Goal: Task Accomplishment & Management: Manage account settings

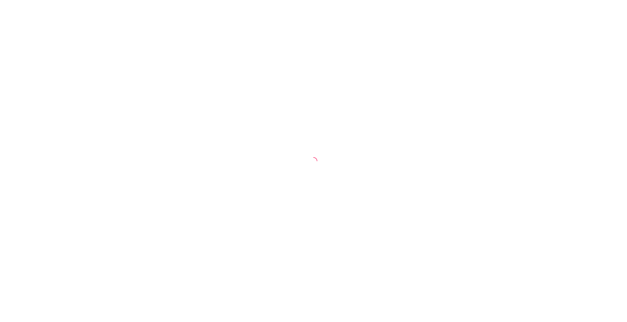
select select "30"
select select "HIGHEST_TOTAL_SPENT_WITH_ORDERS"
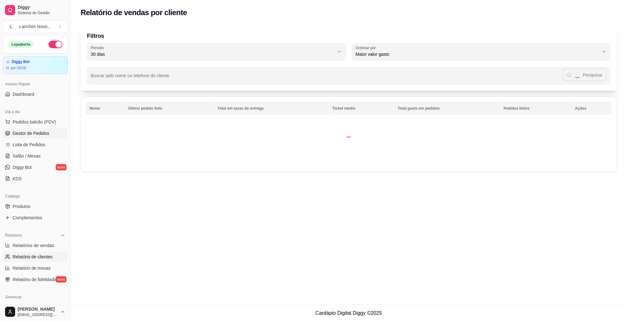
click at [41, 133] on span "Gestor de Pedidos" at bounding box center [31, 133] width 37 height 6
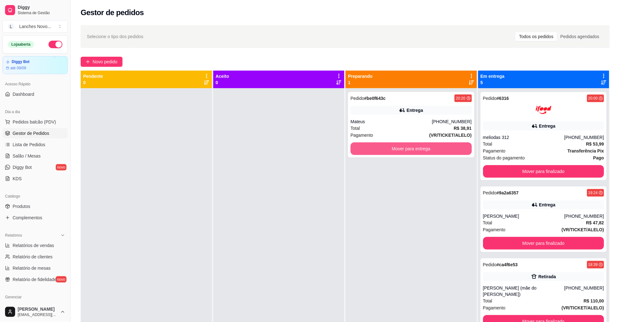
click at [426, 149] on button "Mover para entrega" at bounding box center [411, 148] width 121 height 13
click at [244, 274] on div at bounding box center [278, 249] width 131 height 322
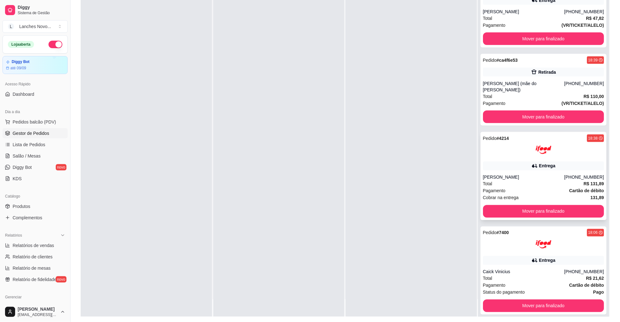
scroll to position [96, 0]
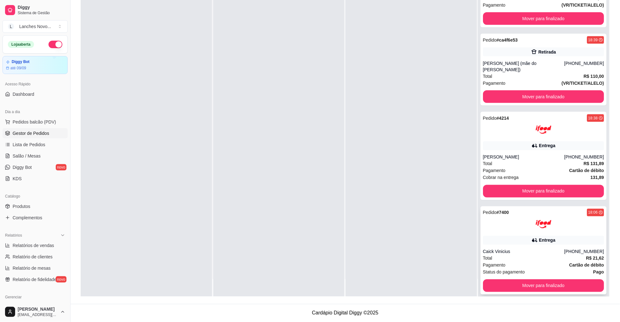
click at [543, 281] on button "Mover para finalizado" at bounding box center [543, 285] width 121 height 13
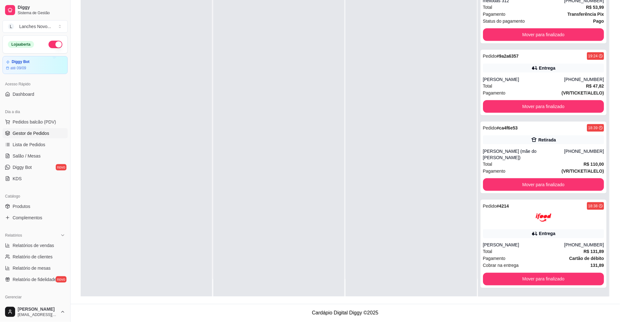
scroll to position [89, 0]
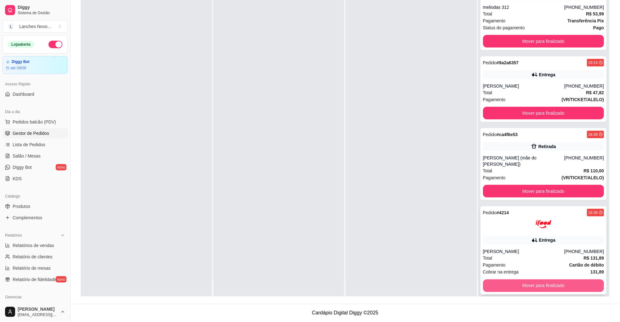
click at [525, 279] on button "Mover para finalizado" at bounding box center [543, 285] width 121 height 13
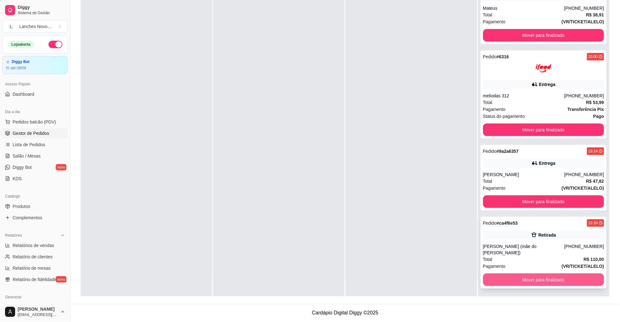
click at [578, 273] on button "Mover para finalizado" at bounding box center [543, 279] width 121 height 13
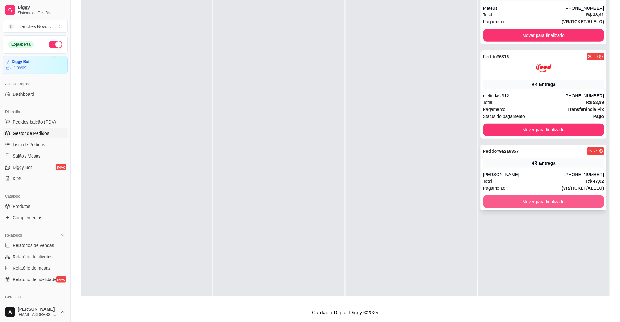
click at [540, 203] on button "Mover para finalizado" at bounding box center [543, 201] width 121 height 13
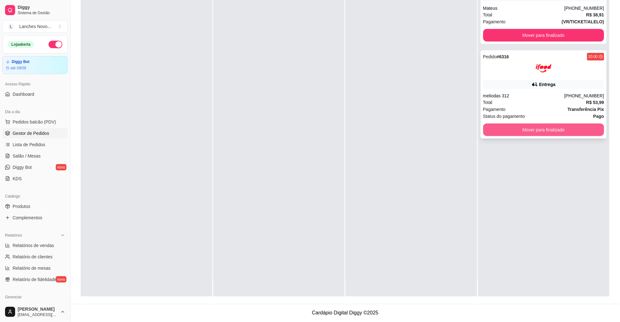
click at [539, 131] on button "Mover para finalizado" at bounding box center [543, 130] width 121 height 13
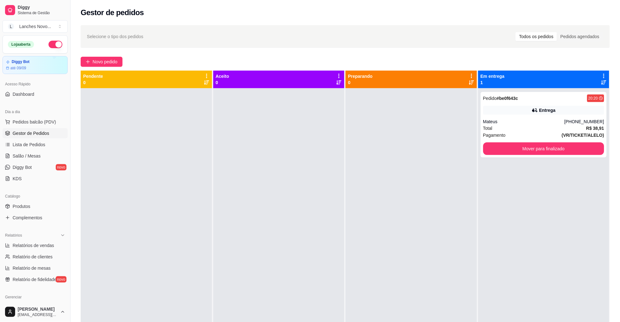
click at [404, 171] on div at bounding box center [411, 249] width 131 height 322
drag, startPoint x: 38, startPoint y: 138, endPoint x: 38, endPoint y: 143, distance: 5.1
click at [38, 138] on link "Gestor de Pedidos" at bounding box center [35, 133] width 65 height 10
click at [37, 145] on span "Lista de Pedidos" at bounding box center [29, 144] width 33 height 6
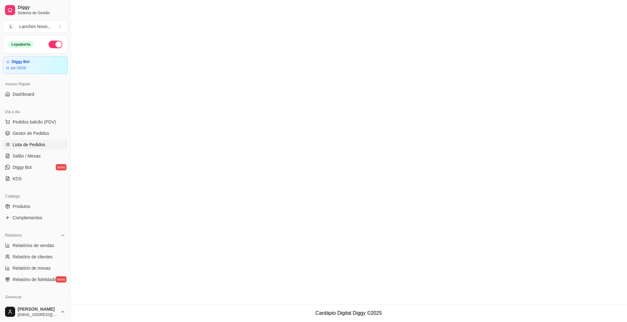
click at [341, 159] on main at bounding box center [349, 152] width 556 height 304
click at [18, 147] on span "Lista de Pedidos" at bounding box center [29, 144] width 33 height 6
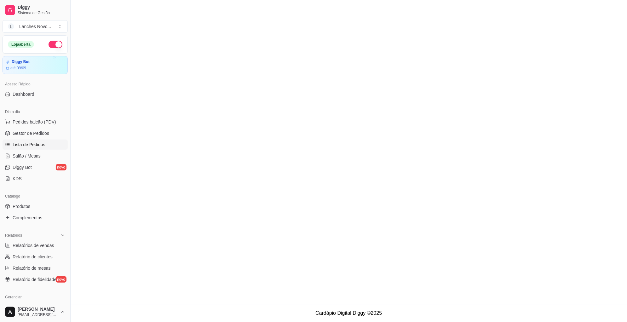
click at [19, 146] on span "Lista de Pedidos" at bounding box center [29, 144] width 33 height 6
click at [340, 122] on main at bounding box center [349, 152] width 556 height 304
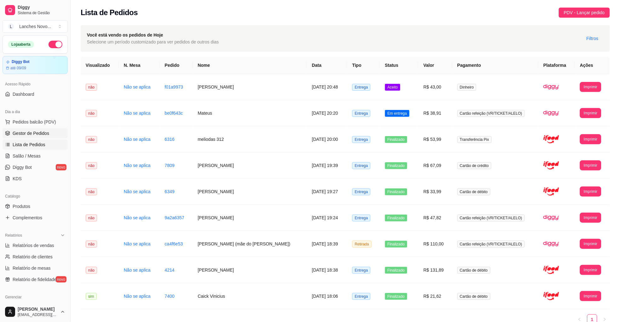
click at [44, 133] on span "Gestor de Pedidos" at bounding box center [31, 133] width 37 height 6
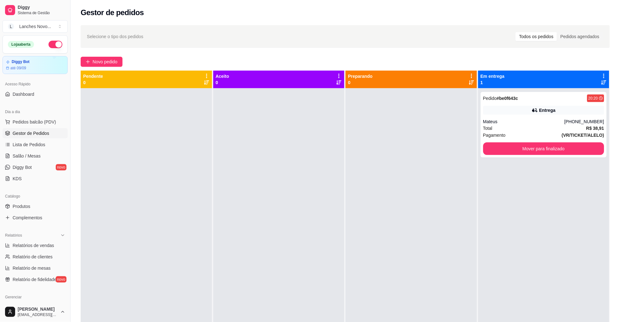
click at [190, 233] on div at bounding box center [146, 249] width 131 height 322
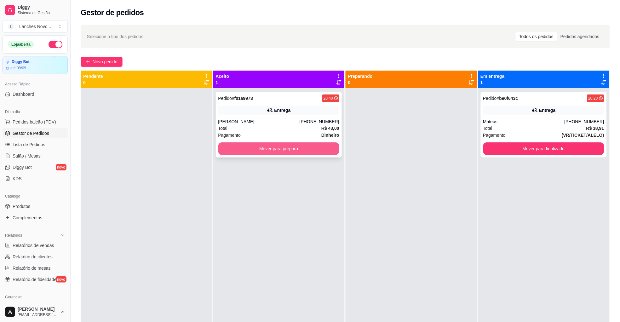
click at [252, 150] on button "Mover para preparo" at bounding box center [278, 148] width 121 height 13
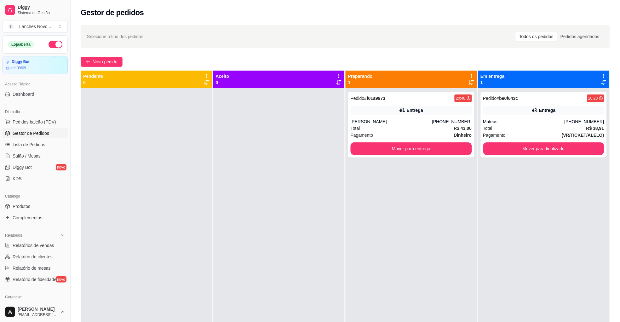
click at [271, 207] on div at bounding box center [278, 249] width 131 height 322
click at [272, 207] on div at bounding box center [278, 249] width 131 height 322
click at [306, 253] on div at bounding box center [278, 249] width 131 height 322
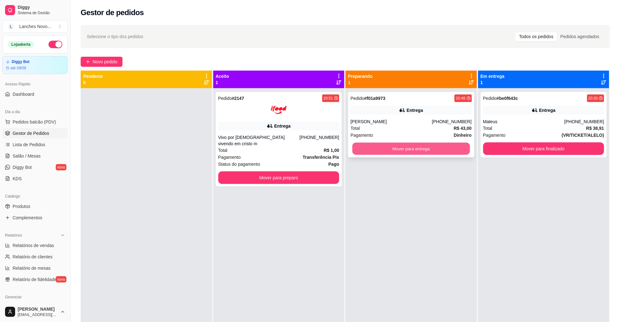
click at [386, 152] on button "Mover para entrega" at bounding box center [412, 149] width 118 height 12
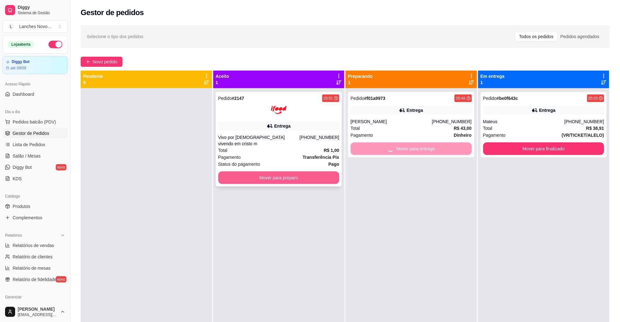
click at [303, 171] on button "Mover para preparo" at bounding box center [278, 177] width 121 height 13
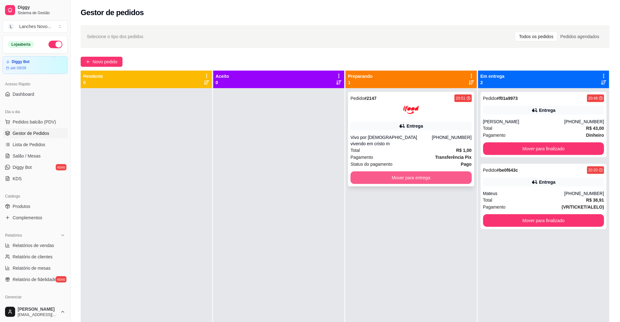
click at [364, 171] on button "Mover para entrega" at bounding box center [411, 177] width 121 height 13
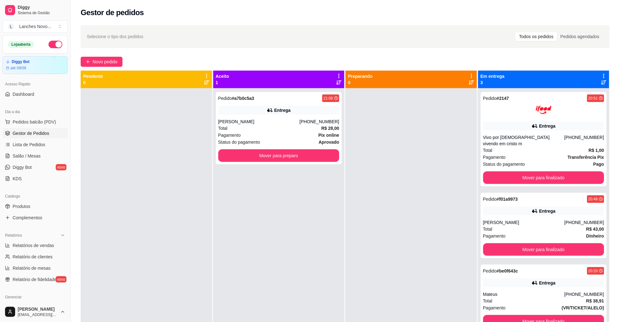
click at [261, 205] on div "Pedido # a7b0c5a3 21:08 Entrega Junior Miranda [PHONE_NUMBER] Total R$ 28,00 Pa…" at bounding box center [278, 249] width 131 height 322
click at [277, 160] on button "Mover para preparo" at bounding box center [279, 156] width 118 height 12
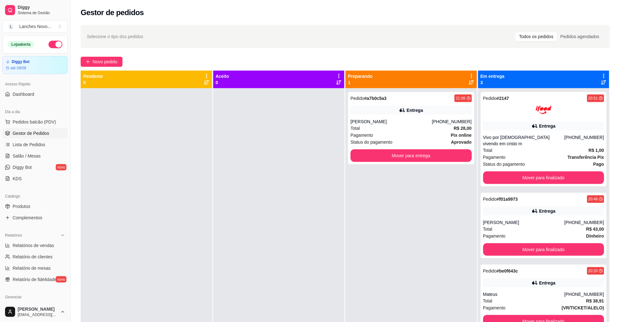
drag, startPoint x: 276, startPoint y: 167, endPoint x: 276, endPoint y: 171, distance: 3.5
click at [276, 168] on div at bounding box center [278, 249] width 131 height 322
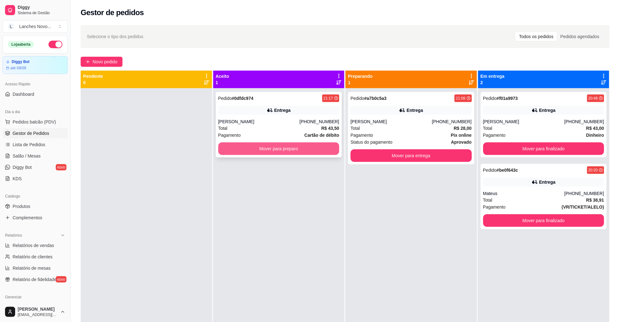
click at [281, 150] on button "Mover para preparo" at bounding box center [278, 148] width 121 height 13
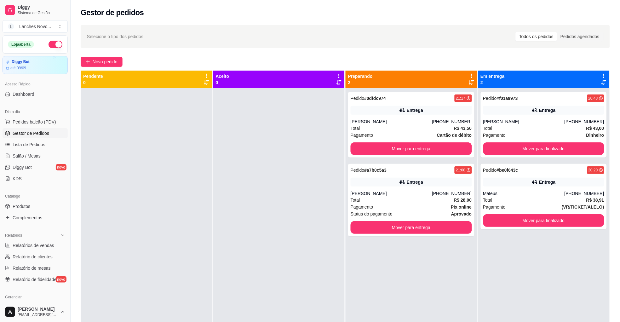
click at [557, 277] on div "Pedido # f01a9973 20:48 Entrega [PERSON_NAME] [PHONE_NUMBER] Total R$ 43,00 Pag…" at bounding box center [543, 249] width 131 height 322
click at [531, 274] on div "Pedido # f01a9973 20:48 Entrega [PERSON_NAME] [PHONE_NUMBER] Total R$ 43,00 Pag…" at bounding box center [543, 249] width 131 height 322
click at [373, 149] on button "Mover para entrega" at bounding box center [412, 149] width 118 height 12
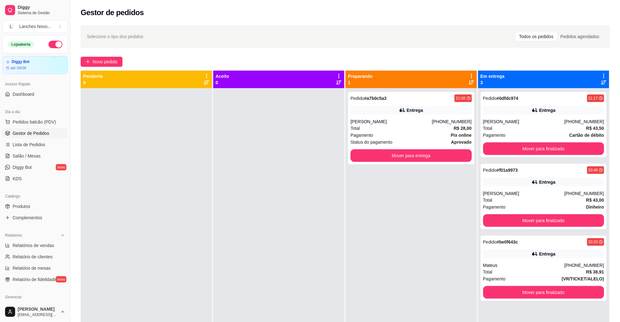
click at [373, 149] on div "Pedido # a7b0c5a3 21:08 Entrega Junior Miranda [PHONE_NUMBER] Total R$ 28,00 Pa…" at bounding box center [411, 128] width 126 height 72
click at [418, 156] on button "Mover para entrega" at bounding box center [412, 156] width 118 height 12
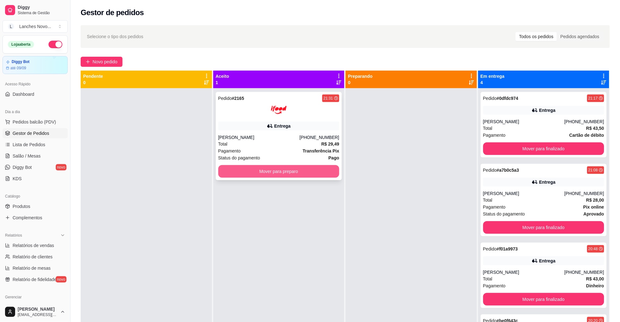
click at [249, 169] on button "Mover para preparo" at bounding box center [278, 171] width 121 height 13
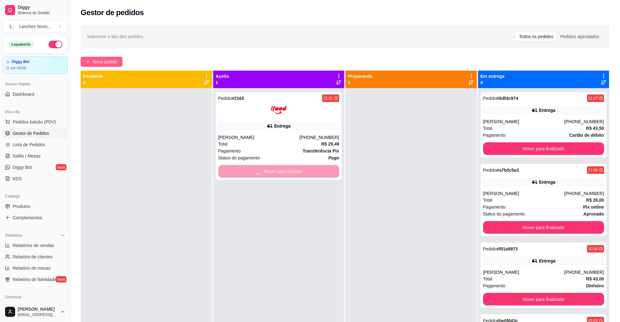
click at [103, 60] on span "Novo pedido" at bounding box center [105, 61] width 25 height 7
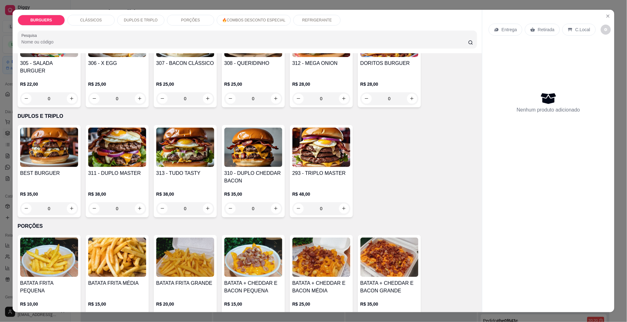
scroll to position [425, 0]
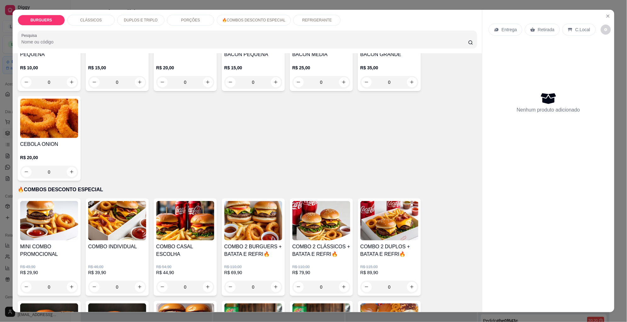
click at [136, 281] on div "0" at bounding box center [117, 287] width 58 height 13
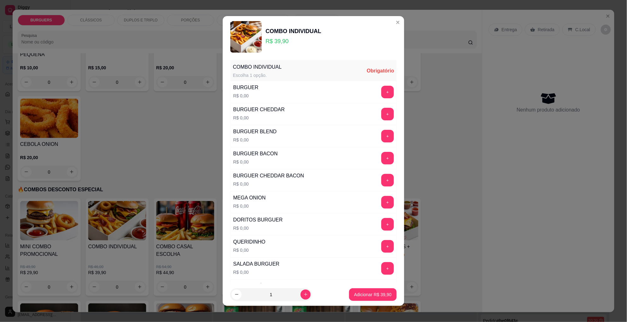
scroll to position [189, 0]
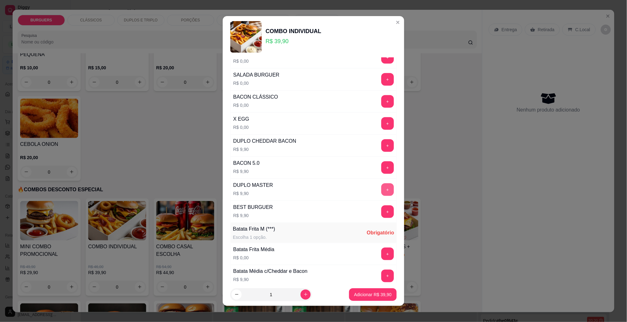
click at [381, 193] on button "+" at bounding box center [387, 189] width 13 height 13
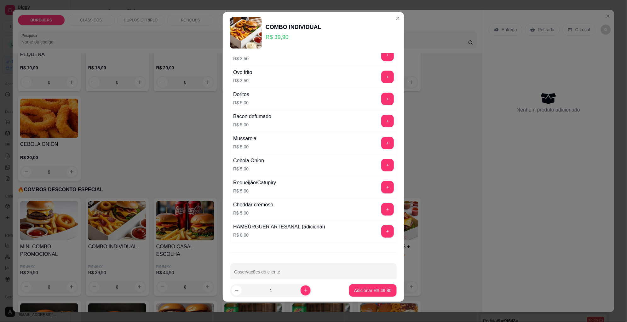
scroll to position [358, 0]
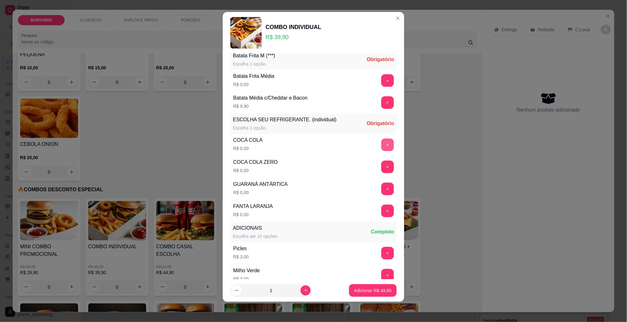
click at [381, 147] on button "+" at bounding box center [387, 145] width 13 height 13
click at [382, 82] on button "+" at bounding box center [388, 81] width 12 height 12
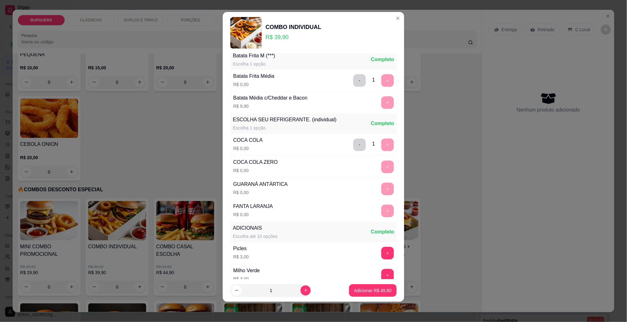
scroll to position [423, 0]
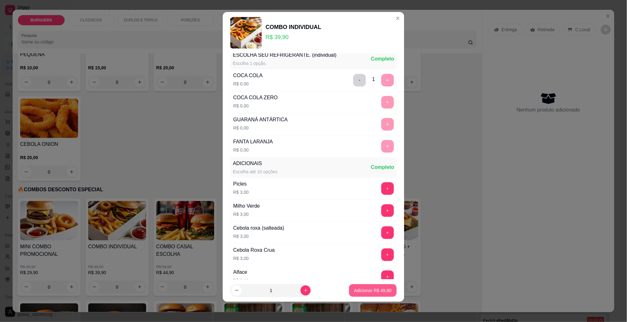
click at [354, 288] on p "Adicionar R$ 49,80" at bounding box center [372, 290] width 37 height 6
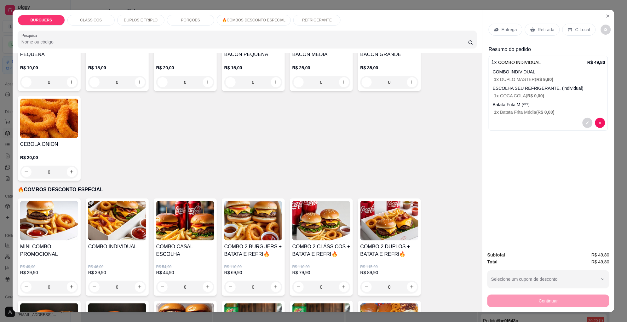
click at [502, 28] on p "Entrega" at bounding box center [509, 29] width 15 height 6
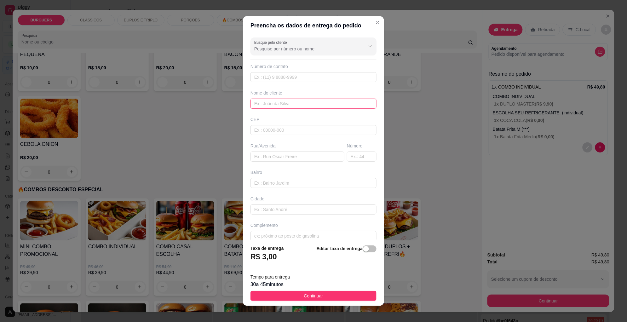
click at [275, 102] on input "text" at bounding box center [313, 104] width 126 height 10
type input "[PERSON_NAME]"
click at [271, 159] on input "text" at bounding box center [297, 157] width 94 height 10
click at [284, 81] on input "text" at bounding box center [313, 77] width 126 height 10
type input "[PHONE_NUMBER]"
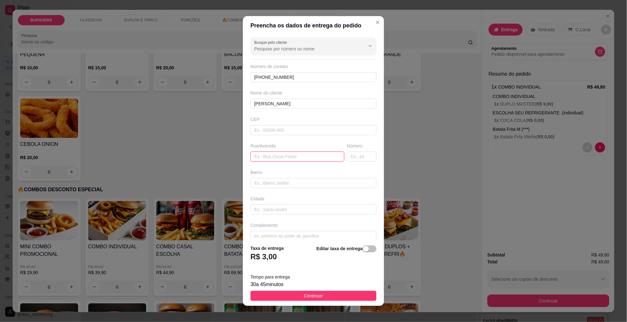
click at [283, 158] on input "text" at bounding box center [297, 157] width 94 height 10
click at [258, 156] on input "text" at bounding box center [297, 157] width 94 height 10
type input "[PERSON_NAME]"
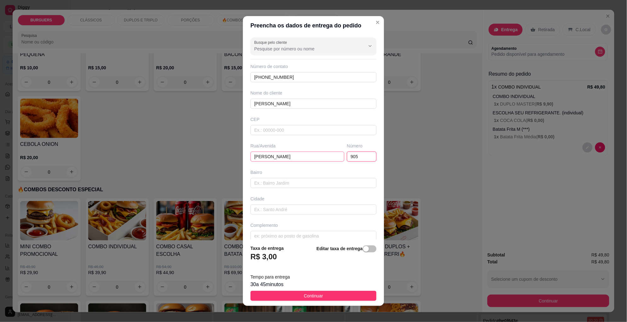
type input "905"
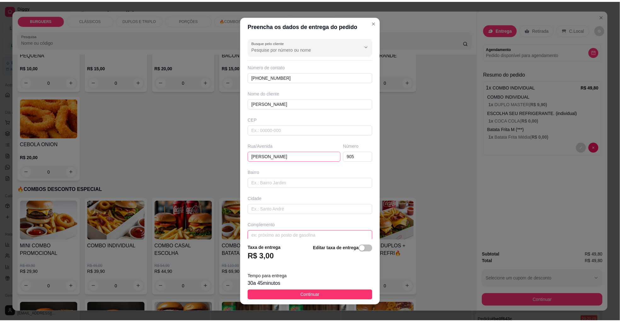
scroll to position [3, 0]
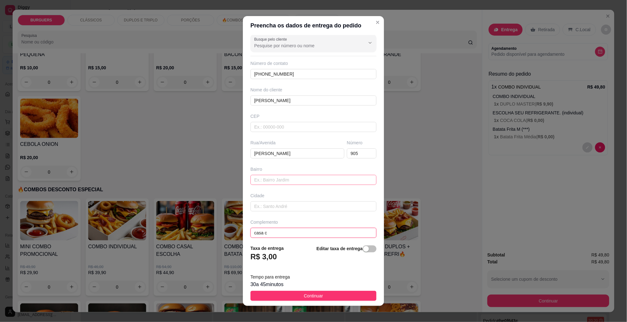
type input "casa c"
click at [299, 182] on input "text" at bounding box center [313, 180] width 126 height 10
type input "jardim [PERSON_NAME]"
click at [311, 293] on span "Continuar" at bounding box center [313, 295] width 19 height 7
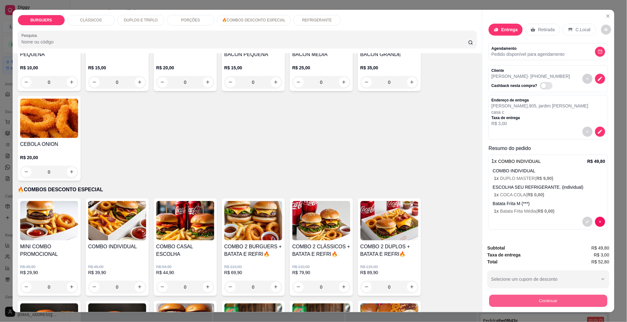
click at [538, 303] on button "Continuar" at bounding box center [548, 301] width 118 height 12
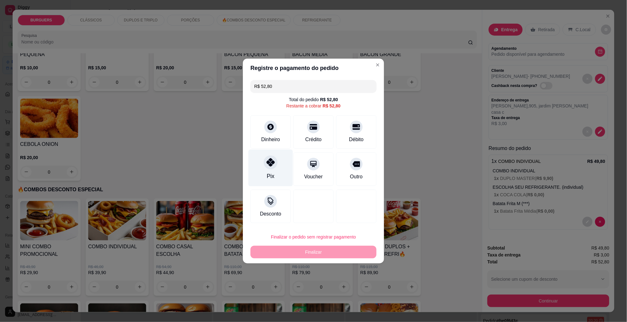
click at [272, 171] on div "Pix" at bounding box center [271, 168] width 44 height 37
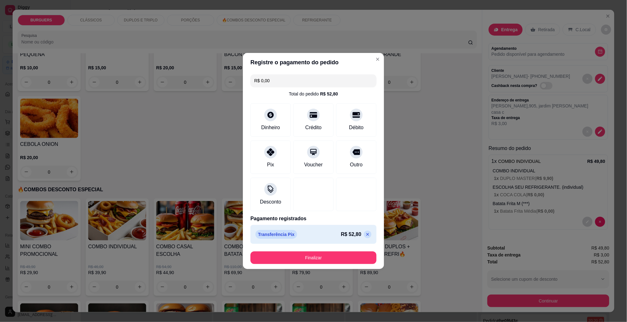
click at [365, 235] on icon at bounding box center [367, 234] width 5 height 5
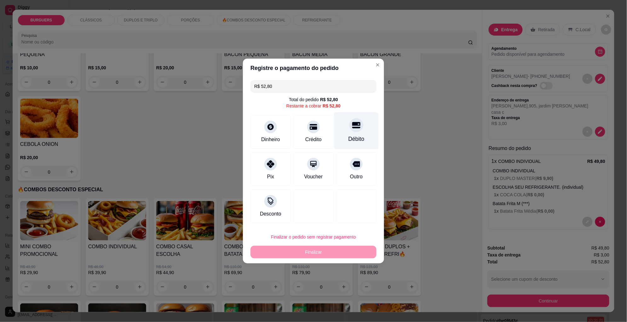
click at [349, 134] on div "Débito" at bounding box center [356, 130] width 44 height 37
type input "R$ 0,00"
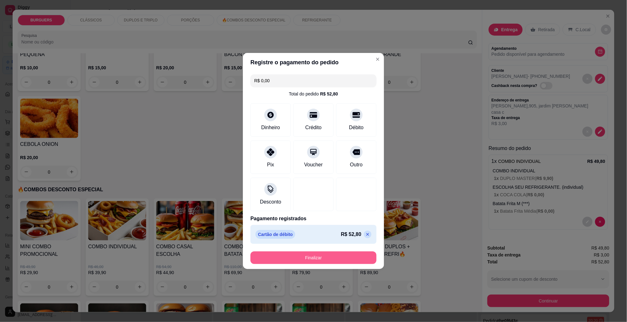
click at [315, 256] on button "Finalizar" at bounding box center [313, 257] width 126 height 13
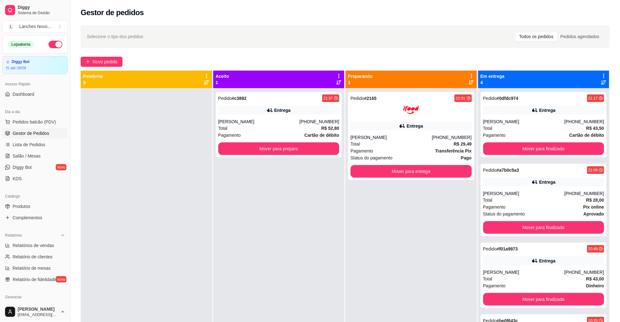
click at [203, 159] on div at bounding box center [146, 249] width 131 height 322
click at [290, 152] on button "Mover para preparo" at bounding box center [279, 149] width 118 height 12
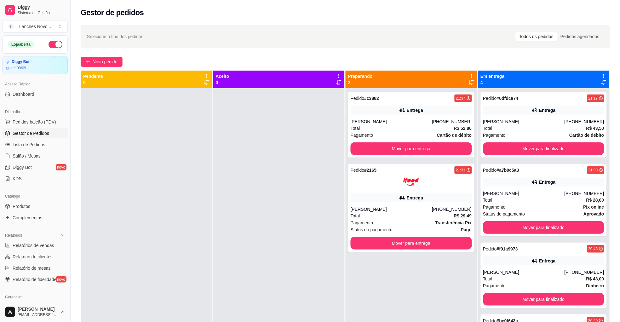
click at [267, 248] on div at bounding box center [278, 249] width 131 height 322
click at [280, 185] on div at bounding box center [278, 249] width 131 height 322
click at [263, 227] on div at bounding box center [278, 249] width 131 height 322
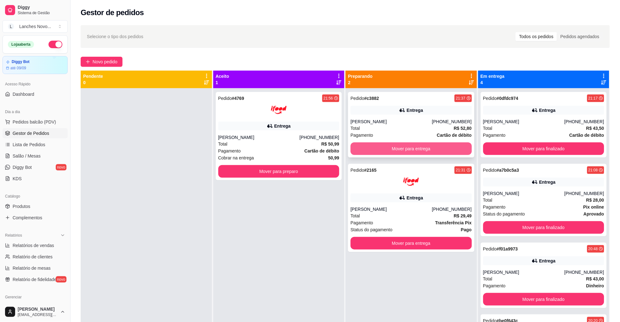
click at [356, 149] on button "Mover para entrega" at bounding box center [411, 148] width 121 height 13
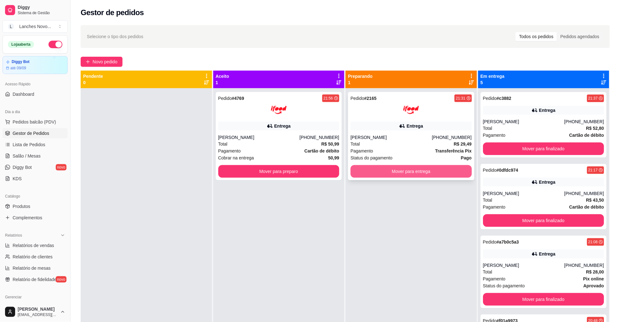
click at [403, 168] on button "Mover para entrega" at bounding box center [411, 171] width 121 height 13
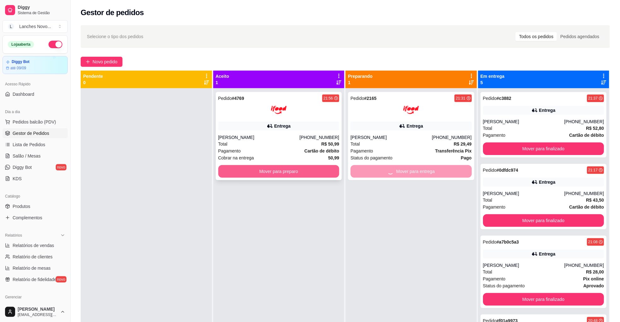
click at [263, 174] on button "Mover para preparo" at bounding box center [278, 171] width 121 height 13
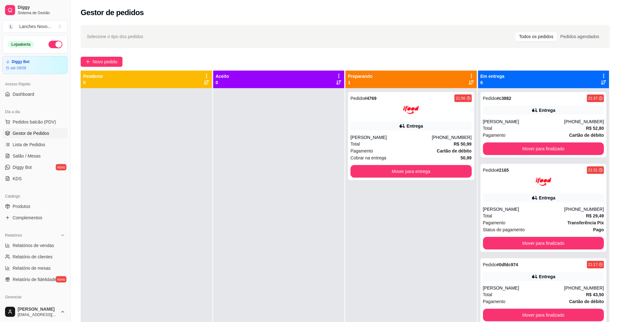
click at [263, 173] on div at bounding box center [278, 249] width 131 height 322
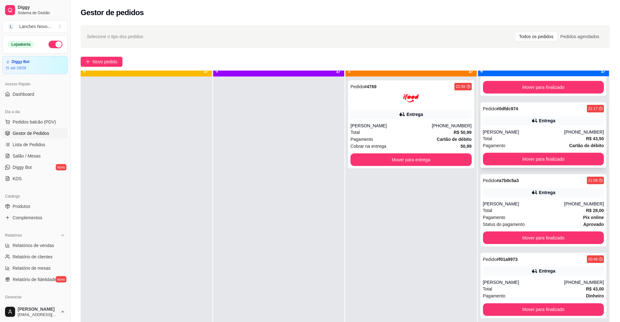
scroll to position [17, 0]
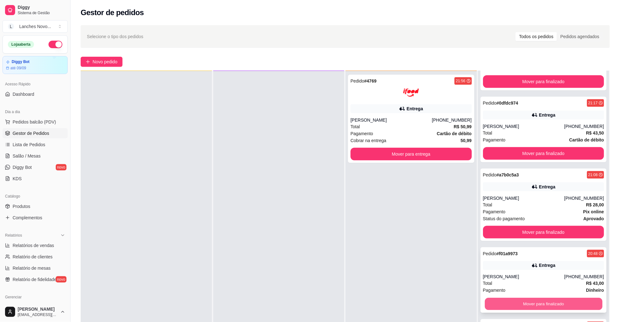
click at [513, 306] on button "Mover para finalizado" at bounding box center [544, 304] width 118 height 12
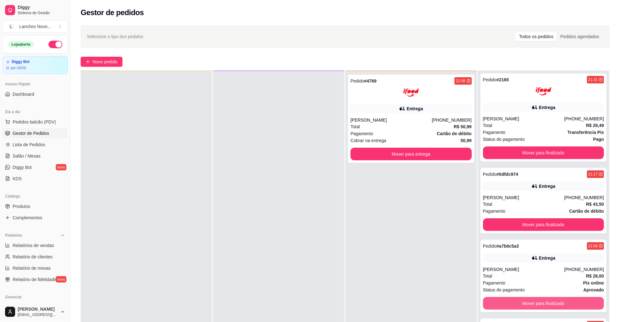
scroll to position [72, 0]
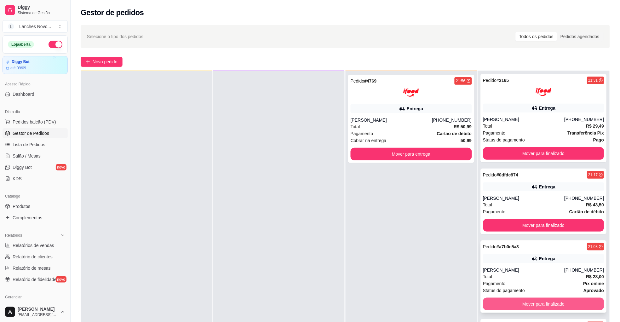
click at [533, 305] on button "Mover para finalizado" at bounding box center [543, 304] width 121 height 13
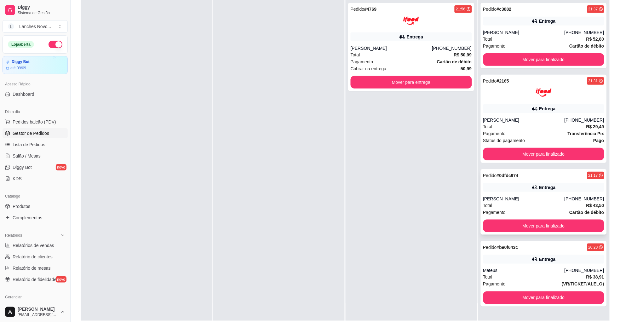
scroll to position [96, 0]
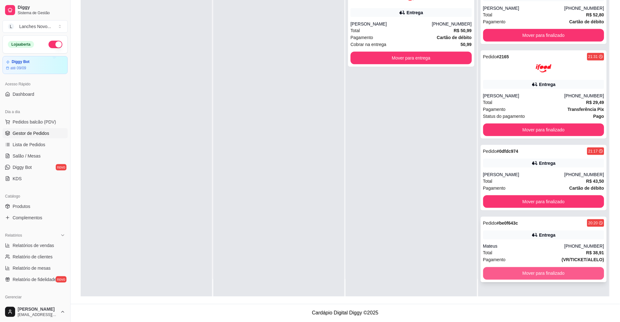
click at [521, 276] on button "Mover para finalizado" at bounding box center [543, 273] width 121 height 13
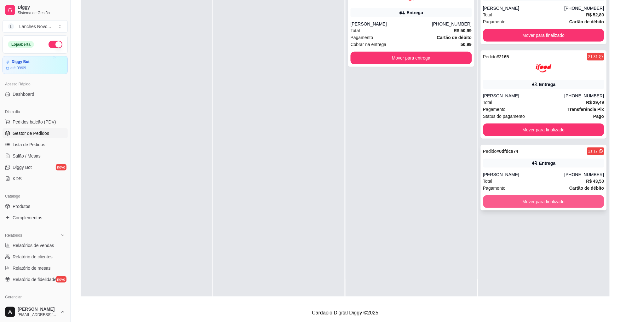
click at [509, 202] on button "Mover para finalizado" at bounding box center [543, 201] width 121 height 13
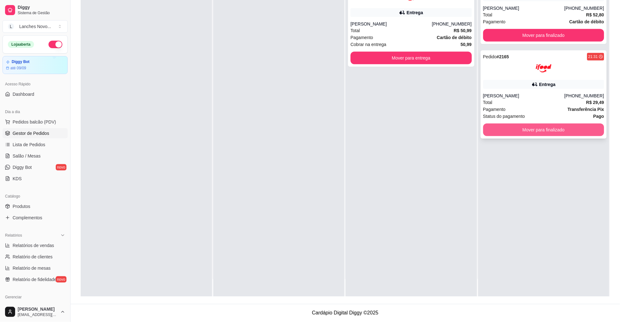
click at [505, 131] on button "Mover para finalizado" at bounding box center [543, 130] width 121 height 13
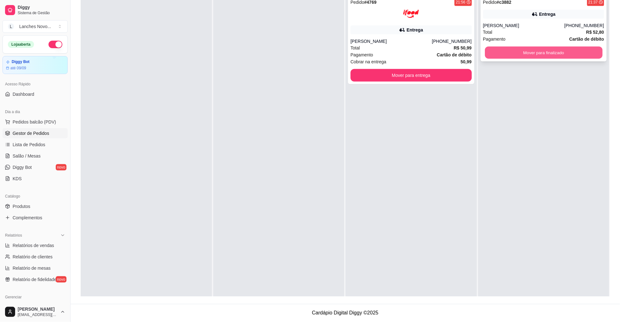
click at [516, 53] on button "Mover para finalizado" at bounding box center [544, 53] width 118 height 12
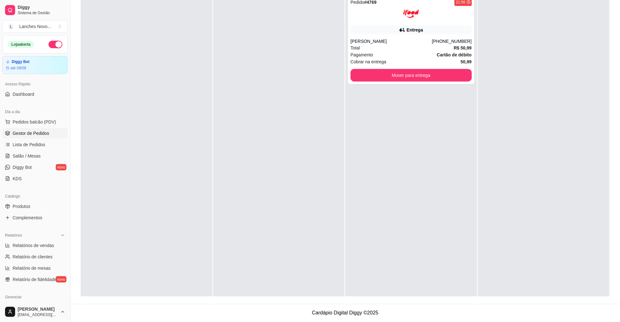
click at [309, 157] on div at bounding box center [278, 153] width 131 height 322
click at [43, 244] on span "Relatórios de vendas" at bounding box center [34, 245] width 42 height 6
select select "ALL"
select select "0"
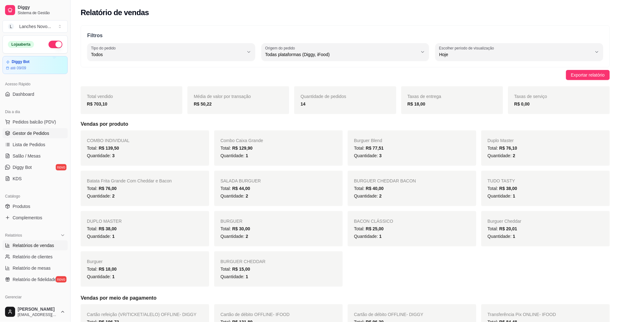
click at [43, 133] on span "Gestor de Pedidos" at bounding box center [31, 133] width 37 height 6
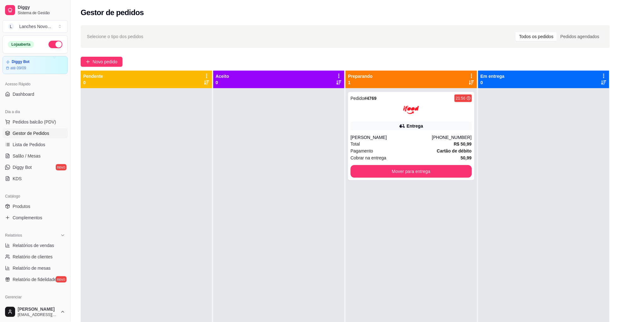
click at [205, 207] on div at bounding box center [146, 249] width 131 height 322
click at [208, 206] on div at bounding box center [146, 249] width 131 height 322
click at [30, 242] on span "Relatórios de vendas" at bounding box center [34, 245] width 42 height 6
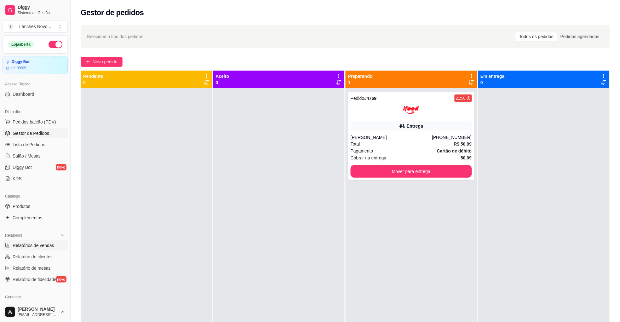
select select "ALL"
select select "0"
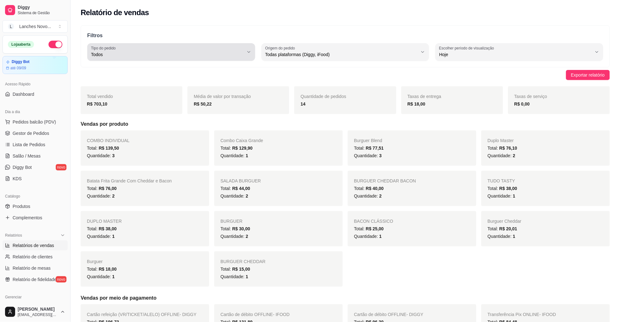
click at [248, 53] on icon "button" at bounding box center [248, 51] width 5 height 5
click at [104, 77] on span "Entrega" at bounding box center [167, 80] width 145 height 6
type input "DELIVERY"
select select "DELIVERY"
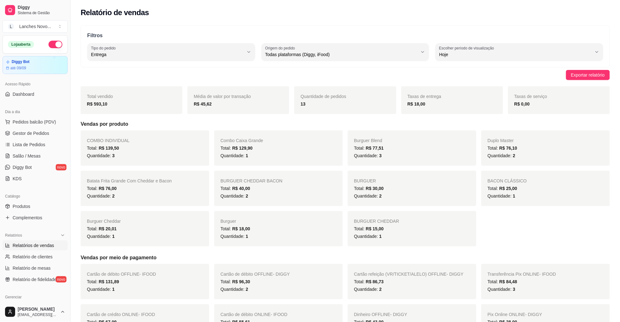
click at [394, 71] on div "Exportar relatório" at bounding box center [345, 75] width 529 height 10
click at [206, 123] on h5 "Vendas por produto" at bounding box center [345, 124] width 529 height 8
click at [21, 124] on span "Pedidos balcão (PDV)" at bounding box center [34, 122] width 43 height 6
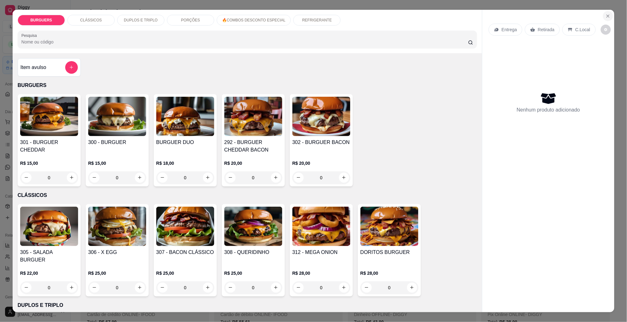
click at [609, 13] on button "Close" at bounding box center [608, 16] width 10 height 10
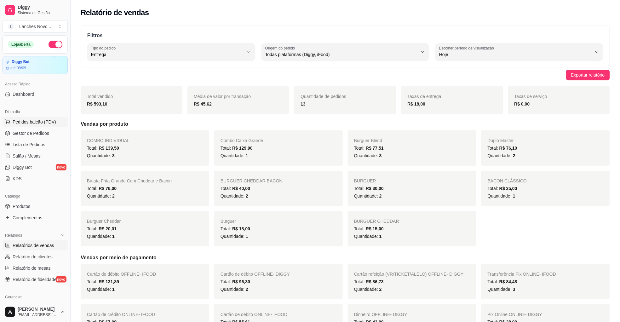
click at [34, 126] on button "Pedidos balcão (PDV)" at bounding box center [35, 122] width 65 height 10
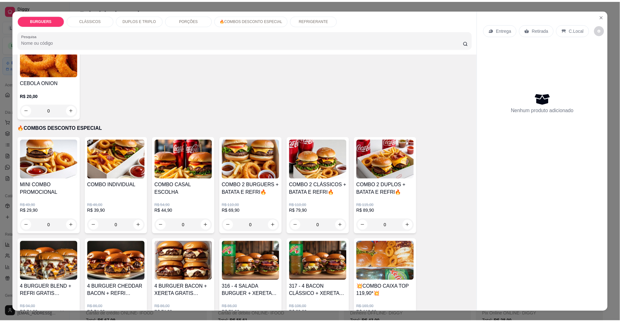
scroll to position [393, 0]
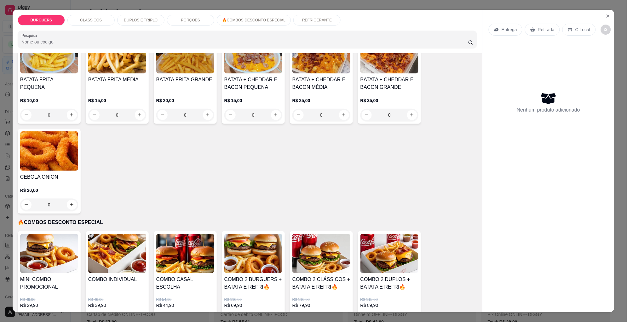
click at [124, 76] on h4 "BATATA FRITA MÉDIA" at bounding box center [117, 80] width 58 height 8
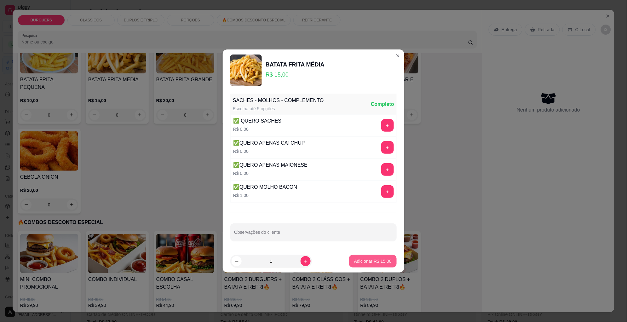
click at [365, 260] on p "Adicionar R$ 15,00" at bounding box center [372, 261] width 37 height 6
type input "1"
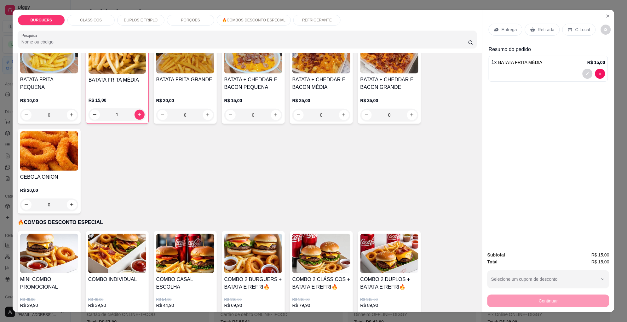
click at [532, 26] on div "Retirada" at bounding box center [542, 30] width 35 height 12
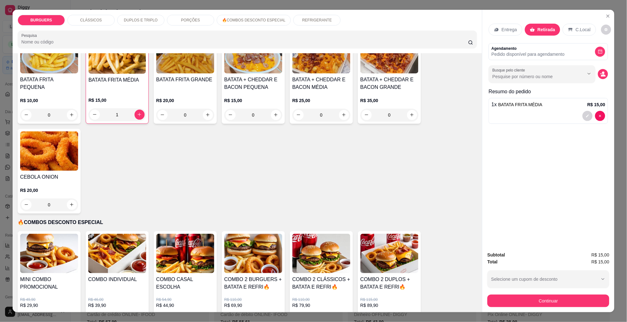
click at [581, 28] on p "C.Local" at bounding box center [583, 29] width 15 height 6
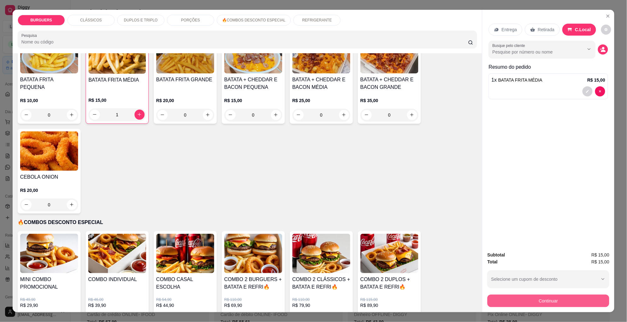
click at [528, 298] on button "Continuar" at bounding box center [548, 301] width 122 height 13
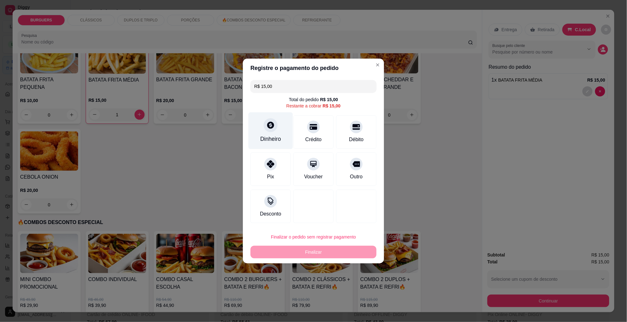
click at [276, 132] on div "Dinheiro" at bounding box center [271, 130] width 44 height 37
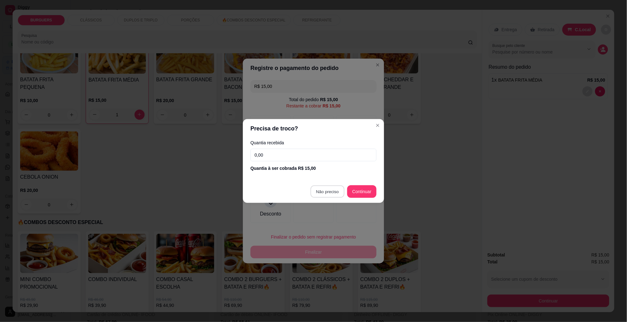
type input "R$ 0,00"
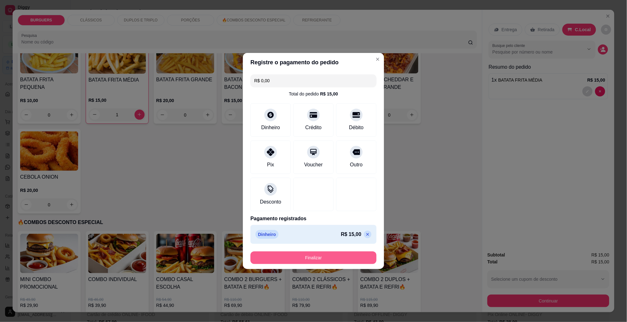
click at [323, 256] on button "Finalizar" at bounding box center [313, 257] width 126 height 13
click at [346, 257] on button "Finalizar" at bounding box center [313, 258] width 122 height 12
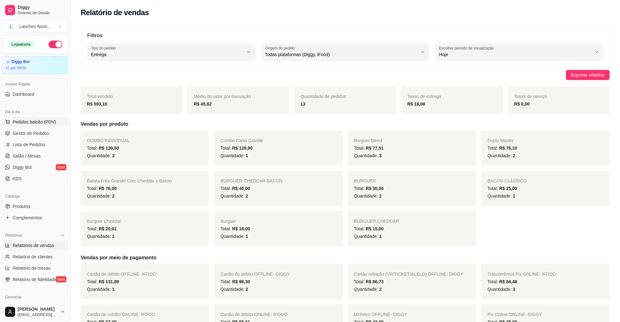
click at [38, 124] on span "Pedidos balcão (PDV)" at bounding box center [34, 122] width 43 height 6
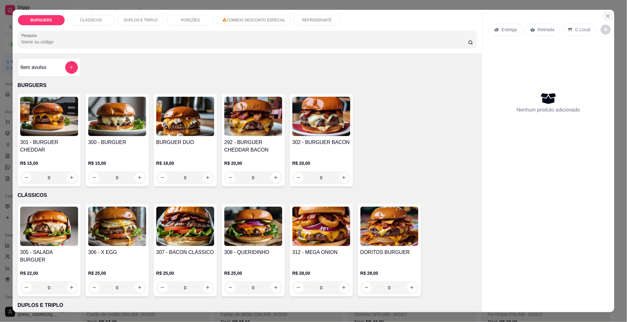
click at [606, 15] on icon "Close" at bounding box center [608, 16] width 5 height 5
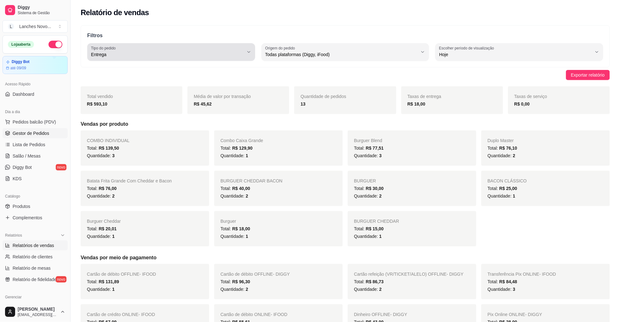
click at [30, 131] on span "Gestor de Pedidos" at bounding box center [31, 133] width 37 height 6
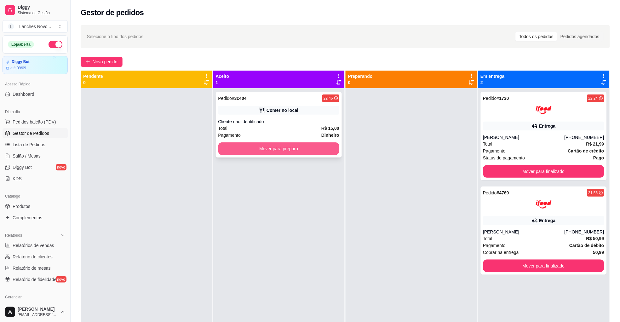
click at [265, 143] on button "Mover para preparo" at bounding box center [278, 148] width 121 height 13
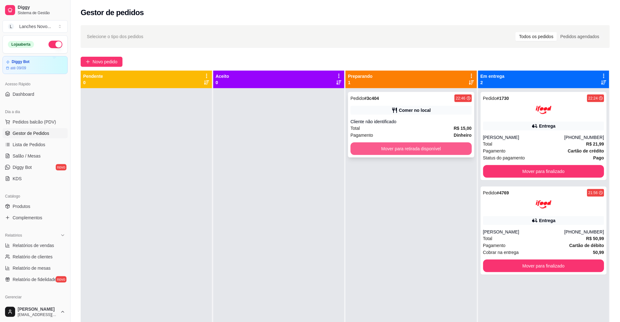
click at [411, 153] on button "Mover para retirada disponível" at bounding box center [411, 148] width 121 height 13
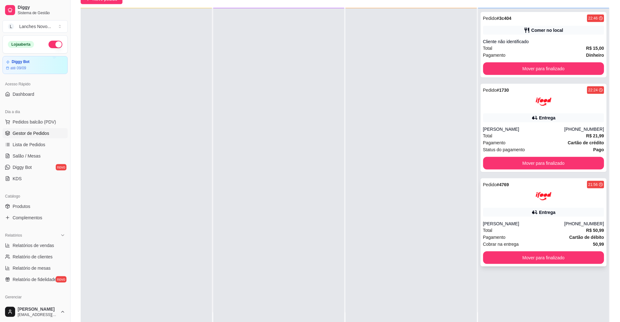
scroll to position [95, 0]
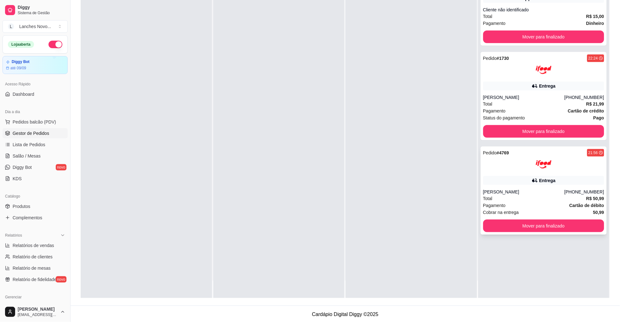
click at [556, 218] on div "Pedido # 4769 21:56 Entrega [PERSON_NAME] [PHONE_NUMBER] Total R$ 50,99 Pagamen…" at bounding box center [544, 191] width 126 height 88
click at [513, 128] on button "Mover para finalizado" at bounding box center [544, 131] width 118 height 12
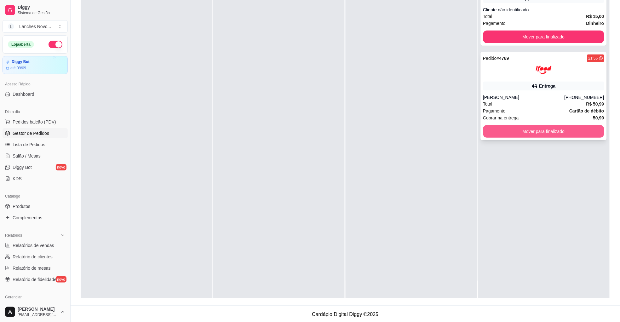
click at [542, 132] on button "Mover para finalizado" at bounding box center [543, 131] width 121 height 13
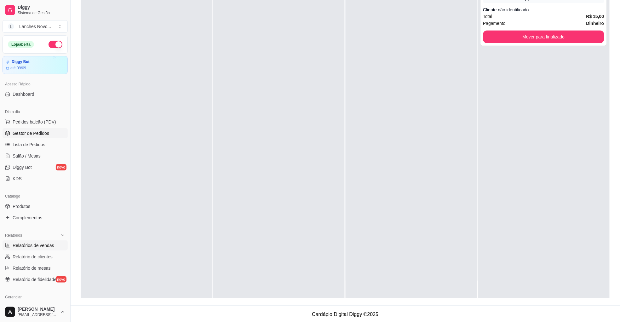
click at [40, 245] on span "Relatórios de vendas" at bounding box center [34, 245] width 42 height 6
select select "ALL"
select select "0"
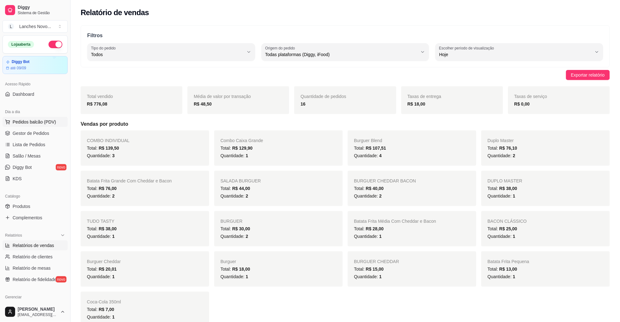
click at [40, 125] on span "Pedidos balcão (PDV)" at bounding box center [34, 122] width 43 height 6
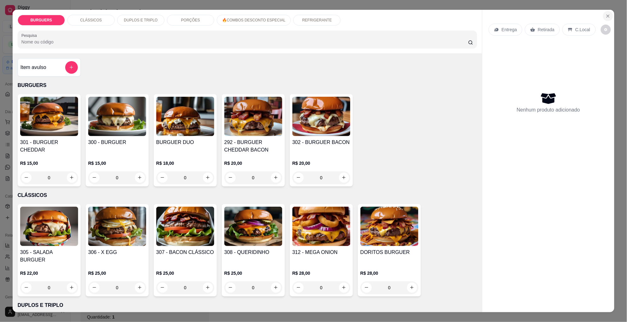
click at [607, 17] on button "Close" at bounding box center [608, 16] width 10 height 10
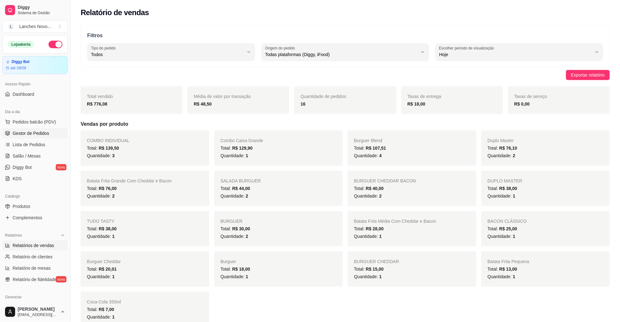
click at [20, 136] on span "Gestor de Pedidos" at bounding box center [31, 133] width 37 height 6
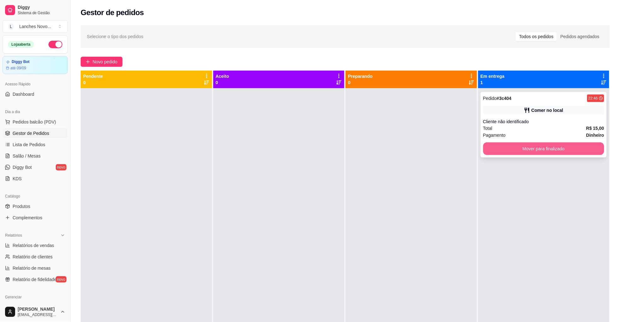
click at [563, 144] on button "Mover para finalizado" at bounding box center [543, 148] width 121 height 13
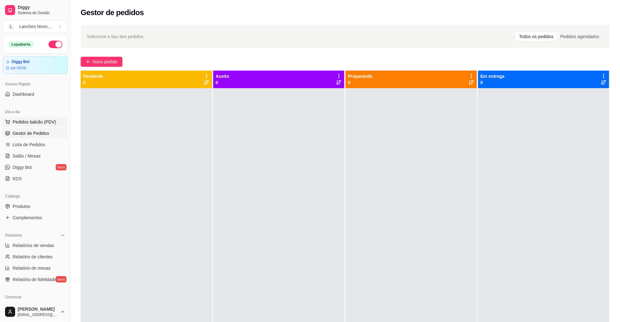
click at [26, 123] on span "Pedidos balcão (PDV)" at bounding box center [34, 122] width 43 height 6
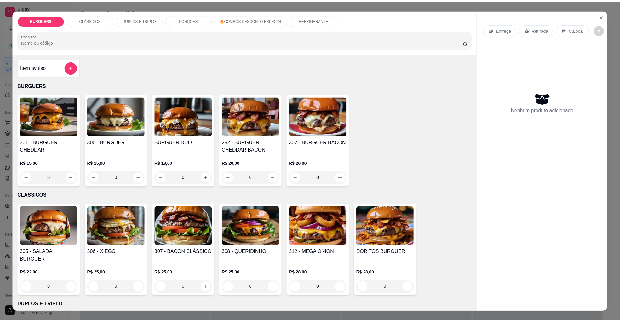
scroll to position [236, 0]
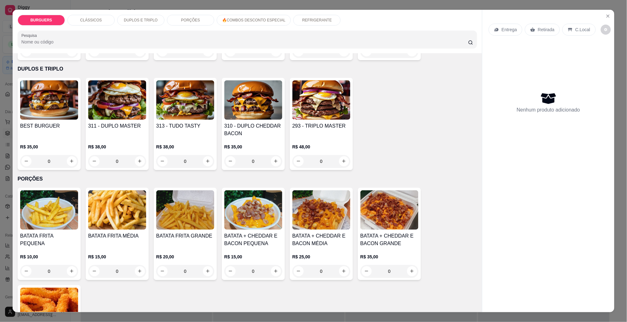
click at [325, 203] on img at bounding box center [321, 209] width 58 height 39
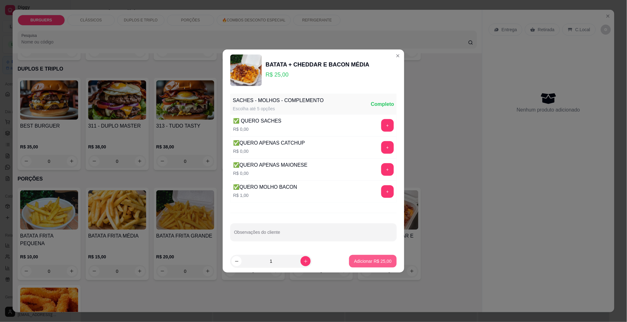
click at [357, 263] on p "Adicionar R$ 25,00" at bounding box center [372, 261] width 37 height 6
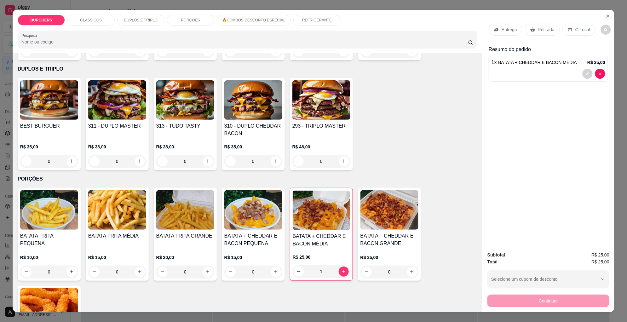
type input "1"
click at [606, 16] on icon "Close" at bounding box center [608, 16] width 5 height 5
